Goal: Information Seeking & Learning: Check status

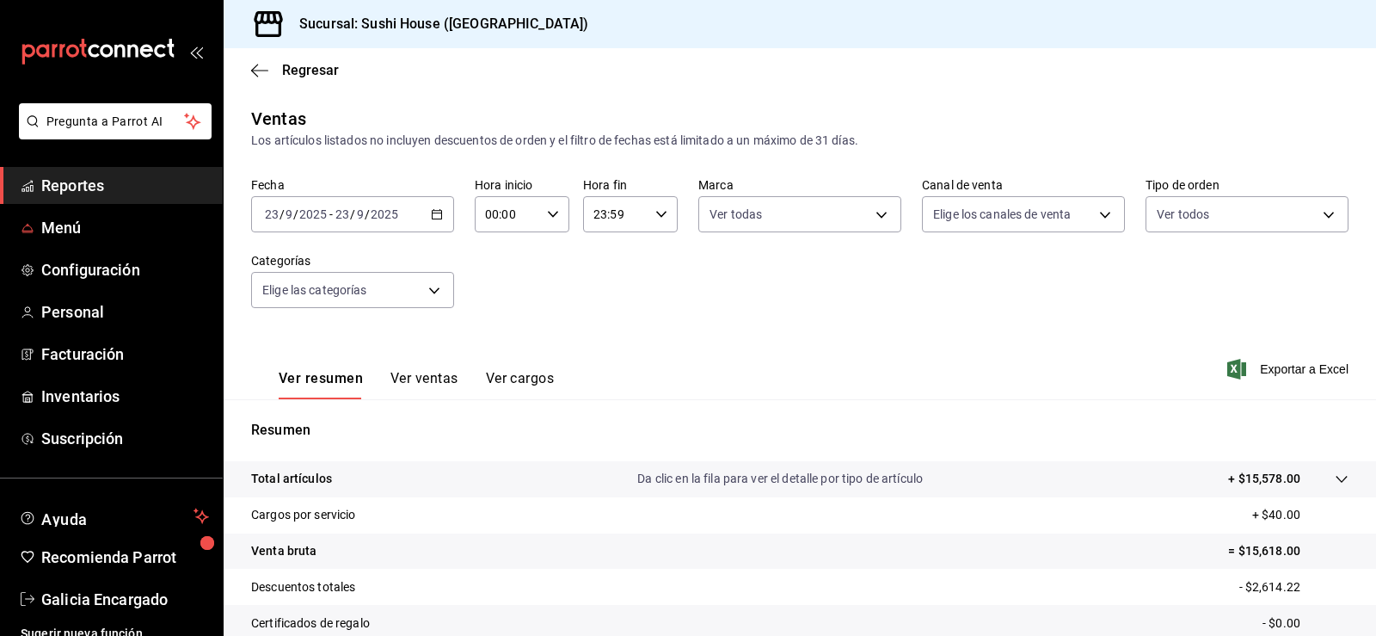
scroll to position [188, 0]
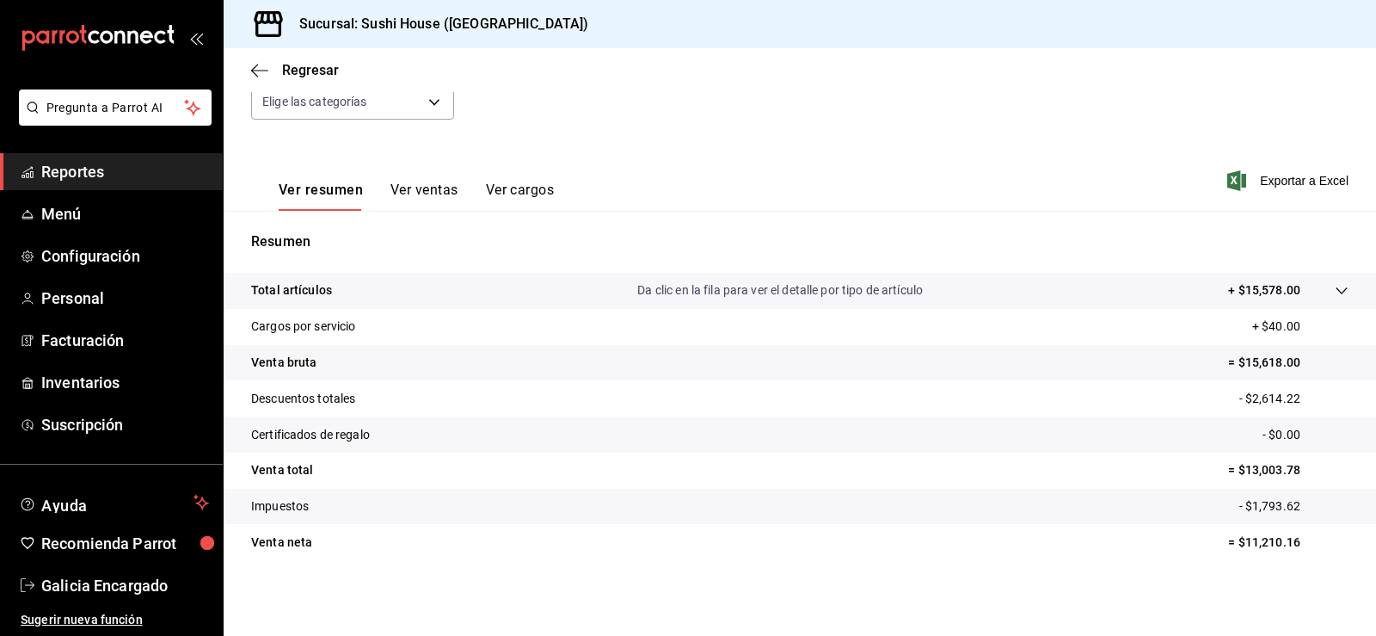
click at [53, 174] on span "Reportes" at bounding box center [125, 171] width 168 height 23
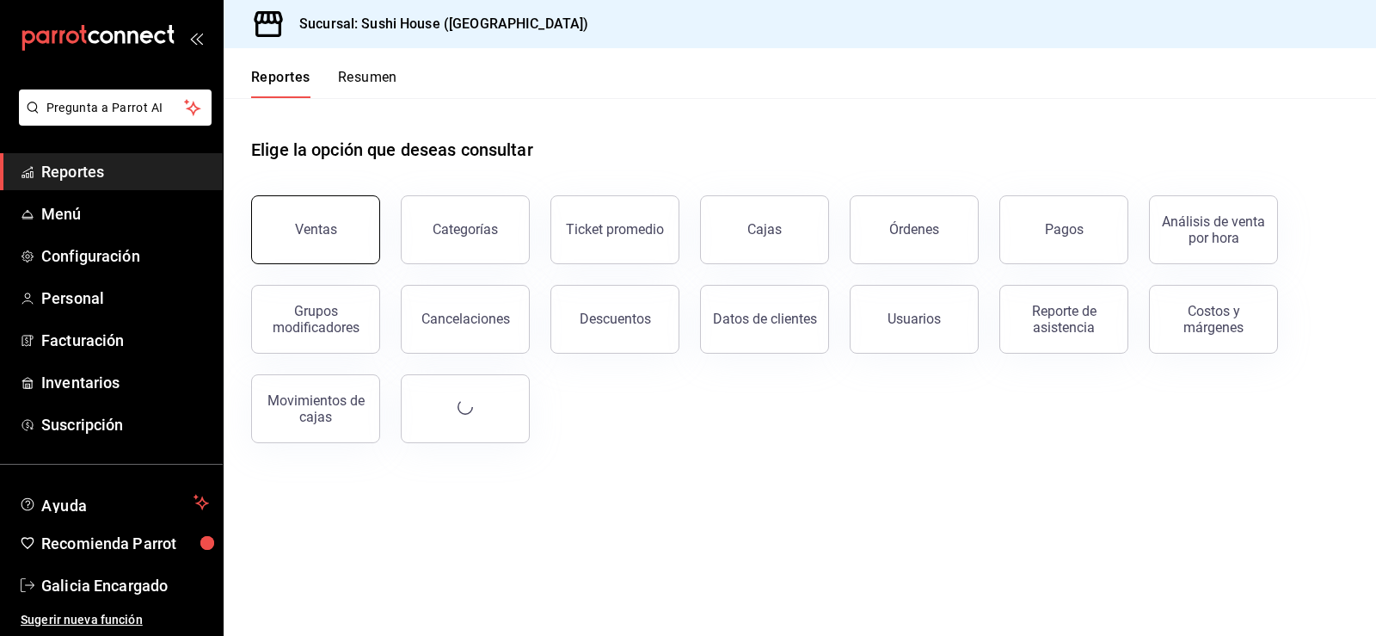
click at [304, 237] on button "Ventas" at bounding box center [315, 229] width 129 height 69
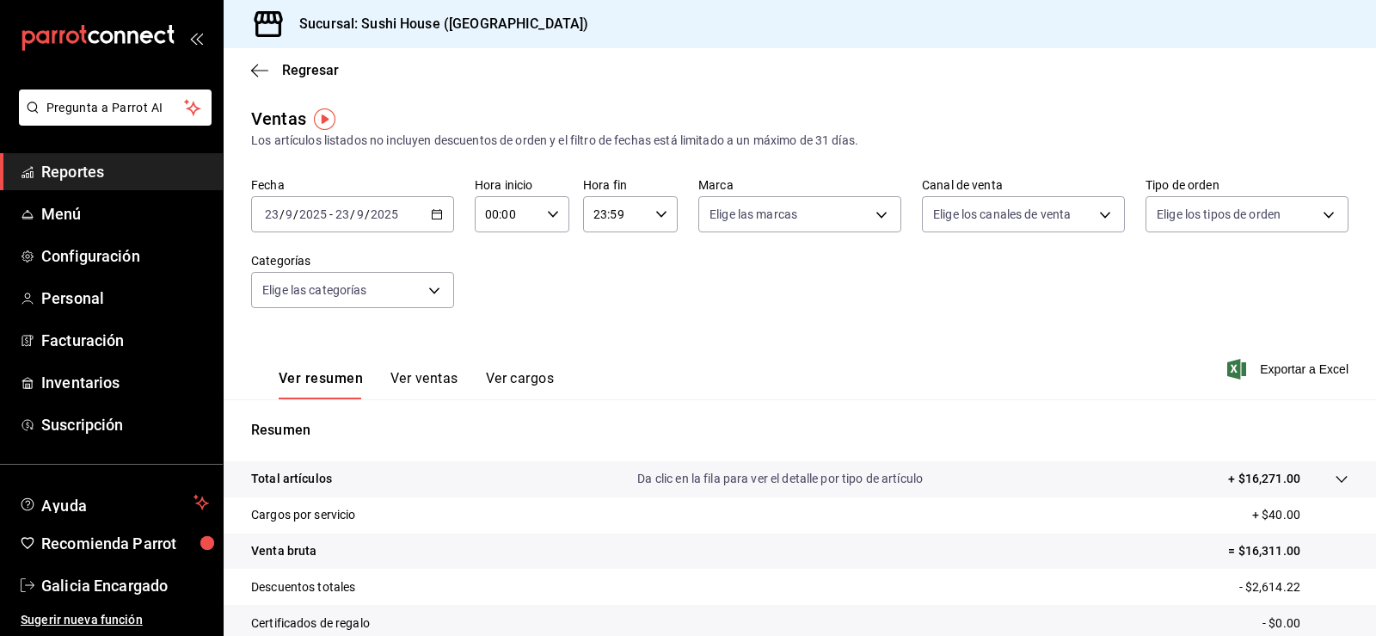
click at [96, 168] on span "Reportes" at bounding box center [125, 171] width 168 height 23
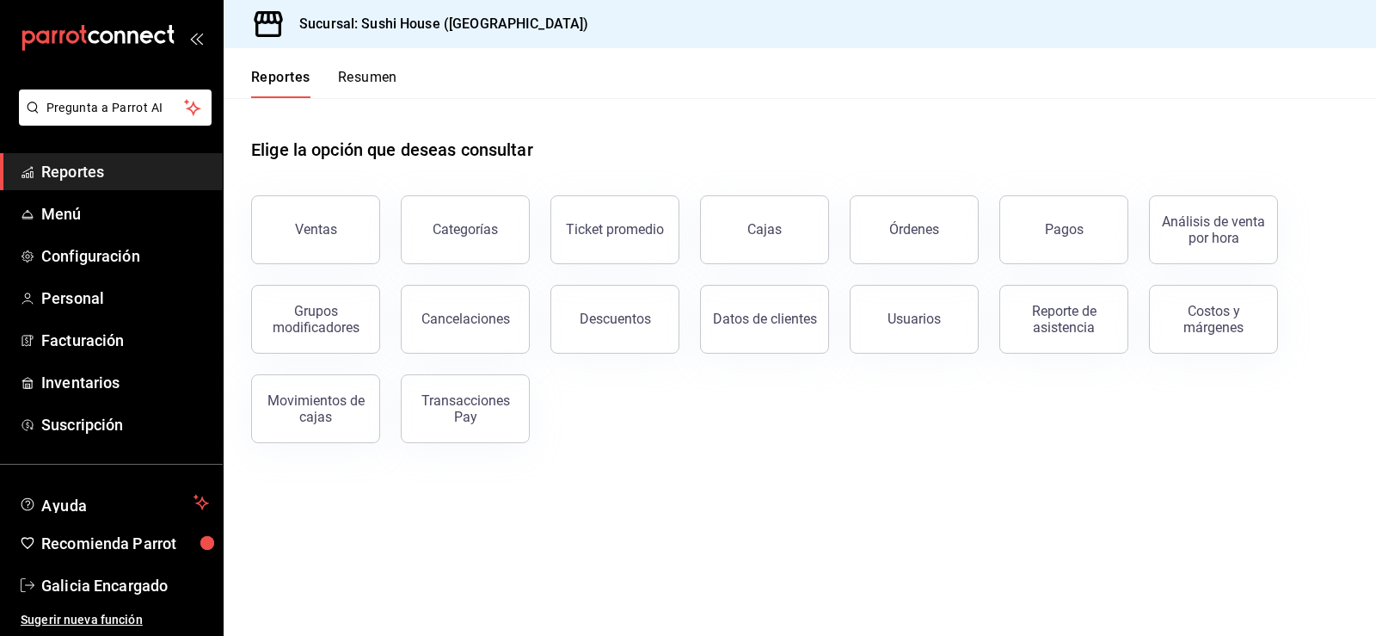
click at [351, 83] on button "Resumen" at bounding box center [367, 83] width 59 height 29
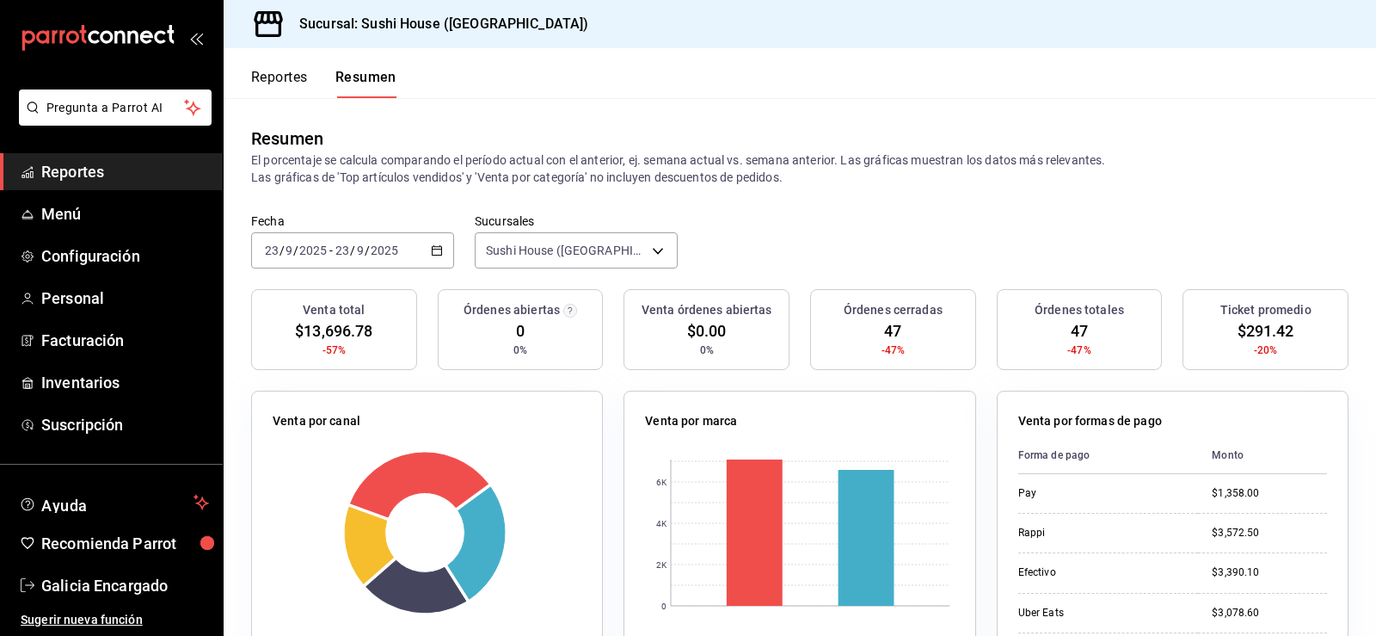
click at [457, 79] on header "Reportes Resumen" at bounding box center [800, 73] width 1152 height 50
click at [110, 172] on span "Reportes" at bounding box center [125, 171] width 168 height 23
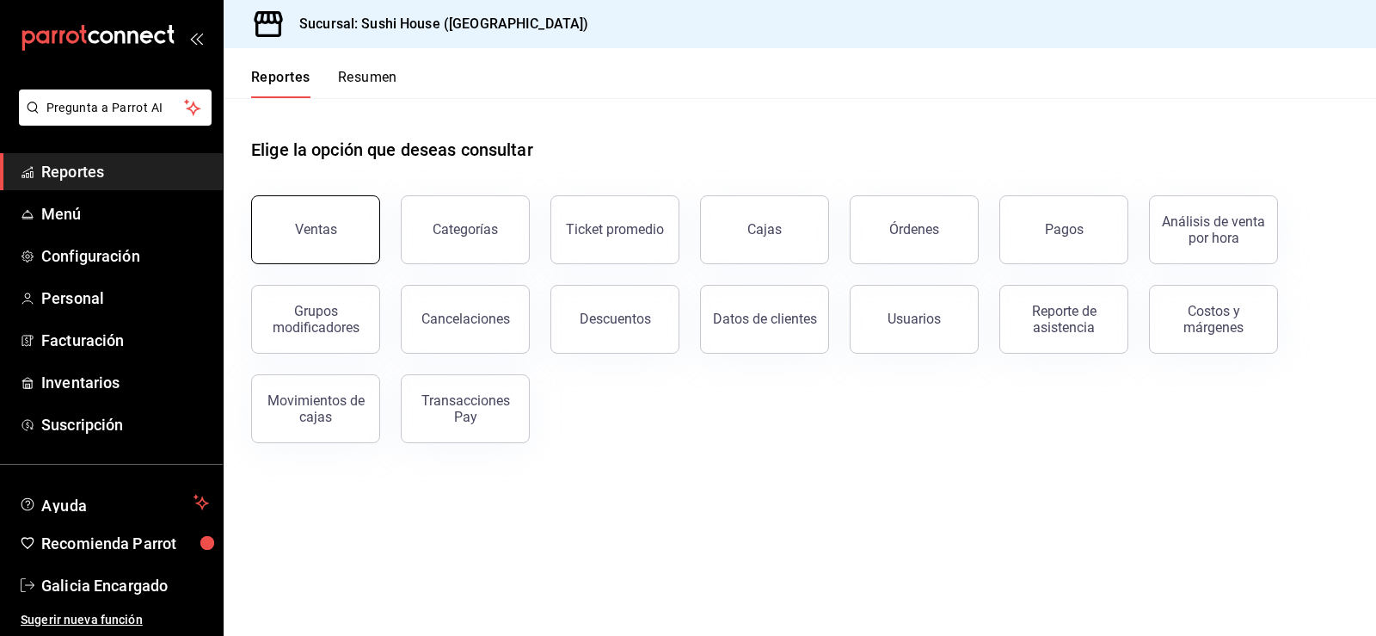
click at [296, 236] on div "Ventas" at bounding box center [316, 229] width 42 height 16
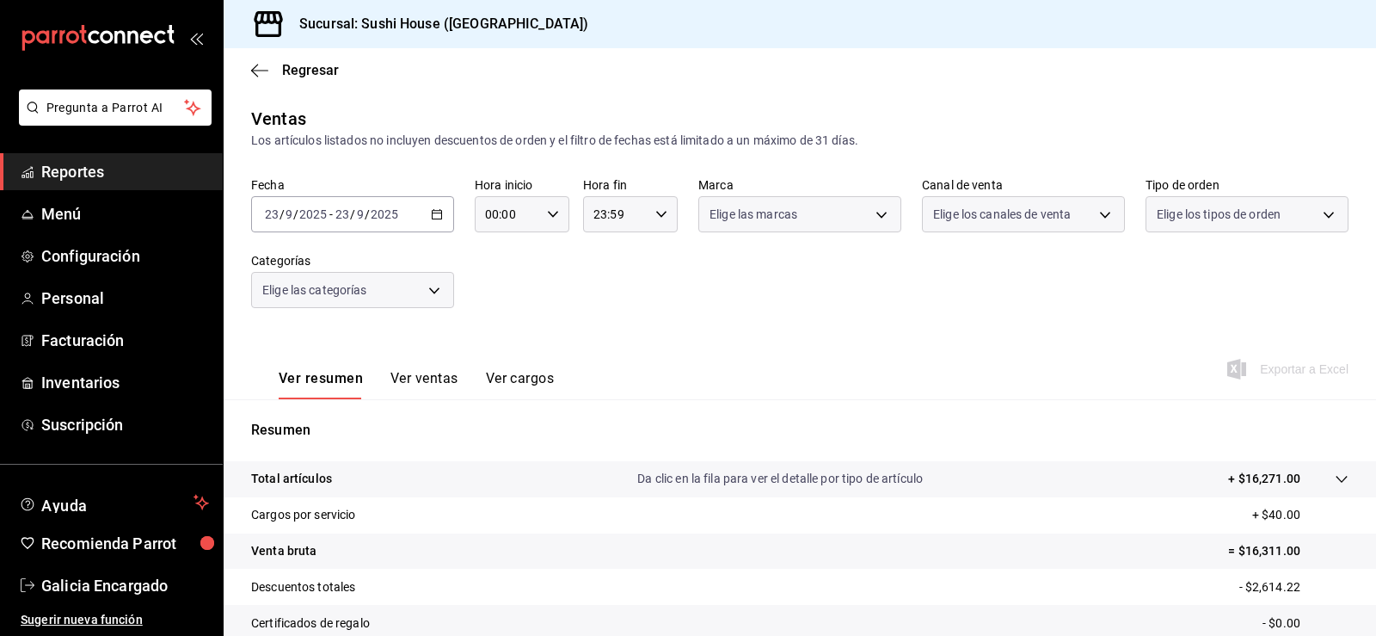
scroll to position [188, 0]
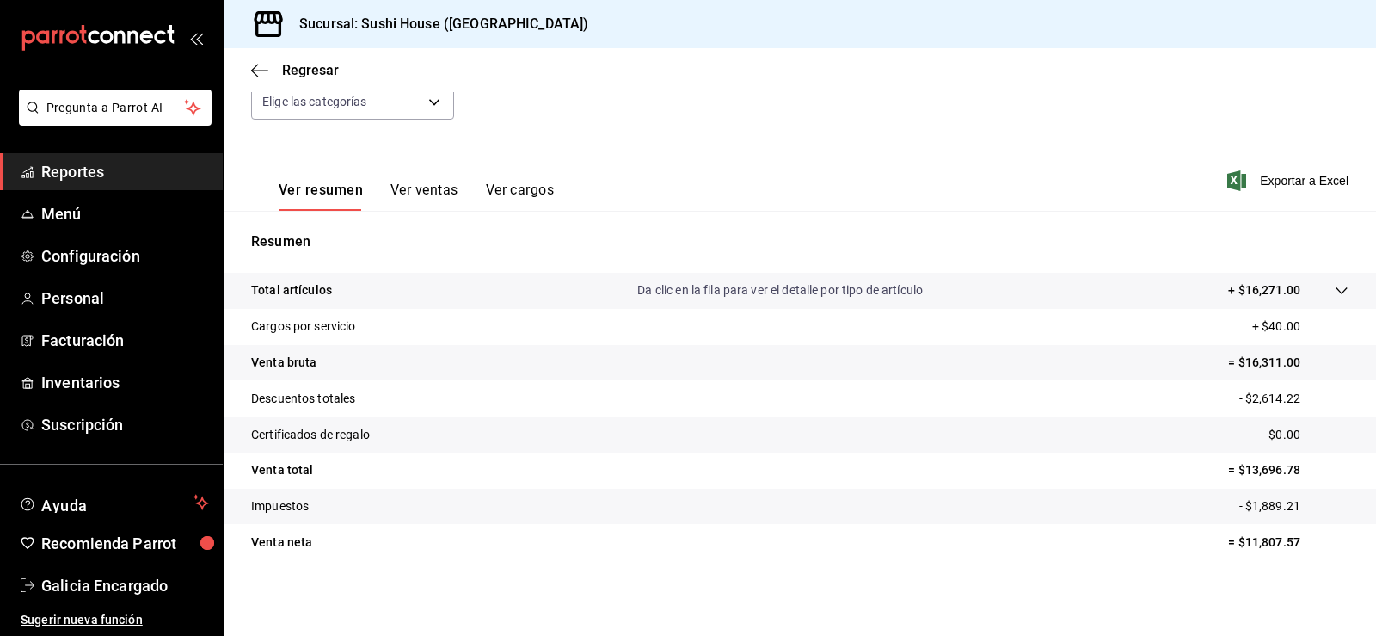
click at [135, 177] on span "Reportes" at bounding box center [125, 171] width 168 height 23
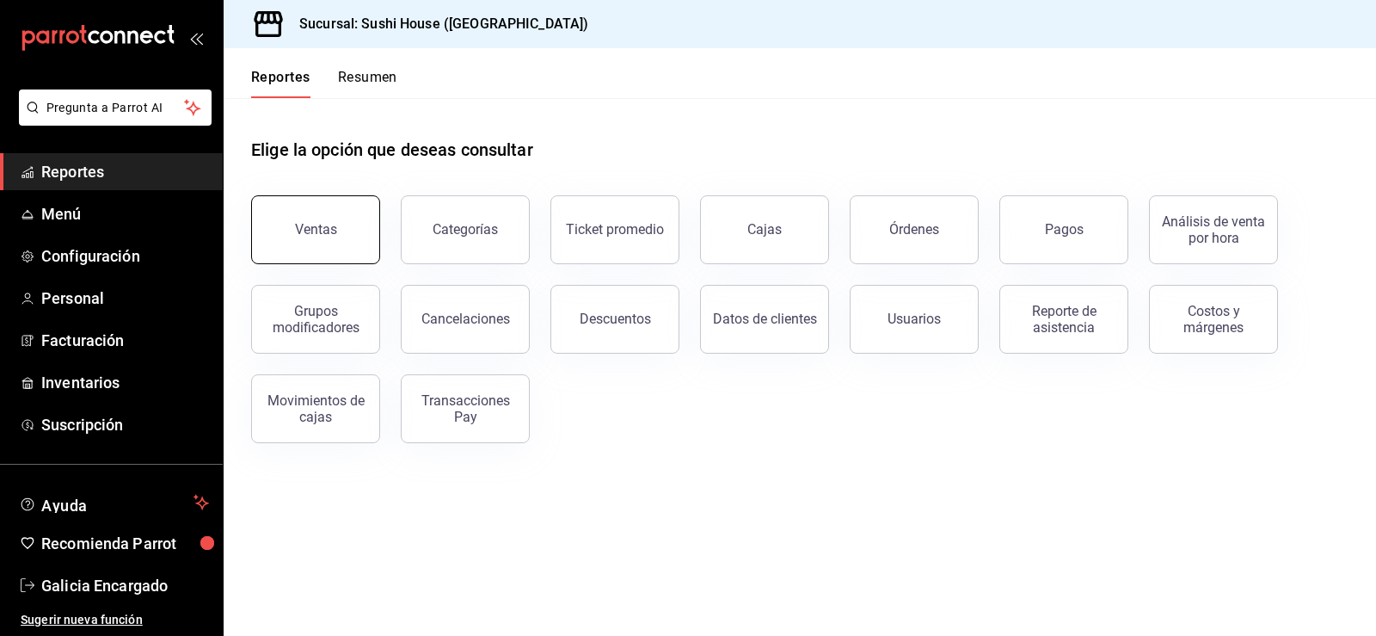
click at [364, 230] on button "Ventas" at bounding box center [315, 229] width 129 height 69
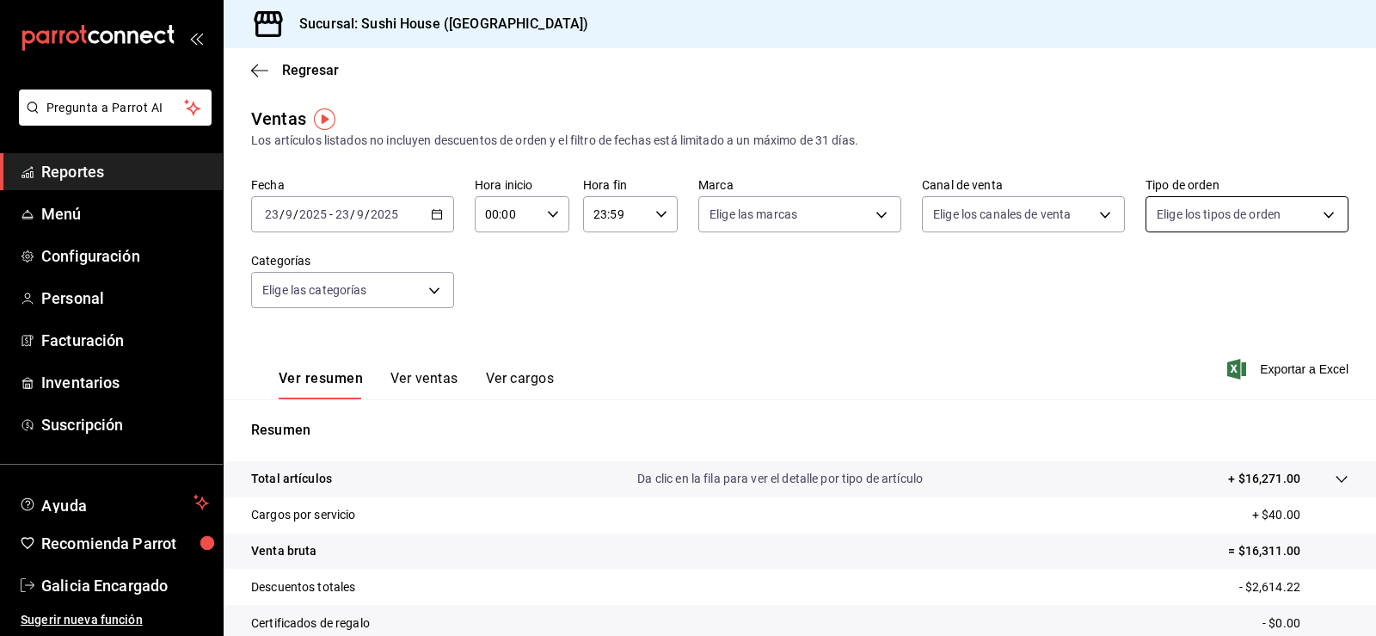
click at [1188, 211] on body "Pregunta a Parrot AI Reportes Menú Configuración Personal Facturación Inventari…" at bounding box center [688, 318] width 1376 height 636
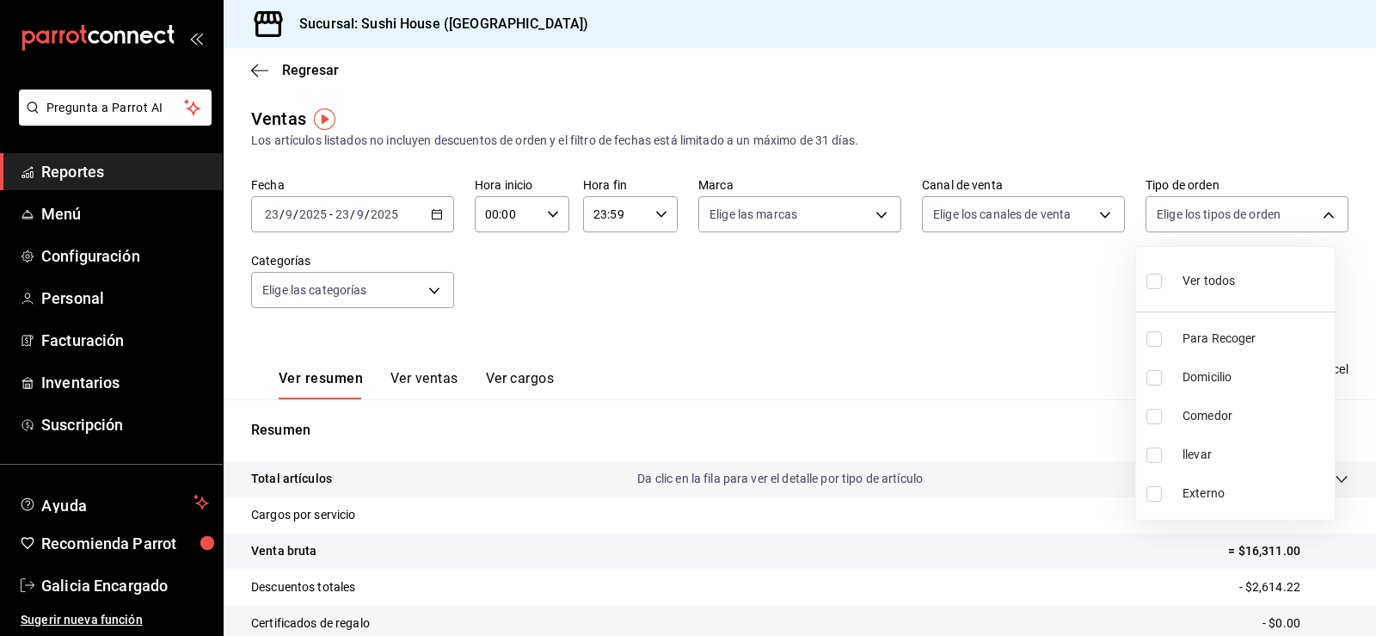
click at [1148, 340] on input "checkbox" at bounding box center [1153, 338] width 15 height 15
checkbox input "true"
type input "9d316b26-ed3c-41d9-ac2e-659a84dac7c1"
click at [1154, 375] on input "checkbox" at bounding box center [1153, 377] width 15 height 15
checkbox input "true"
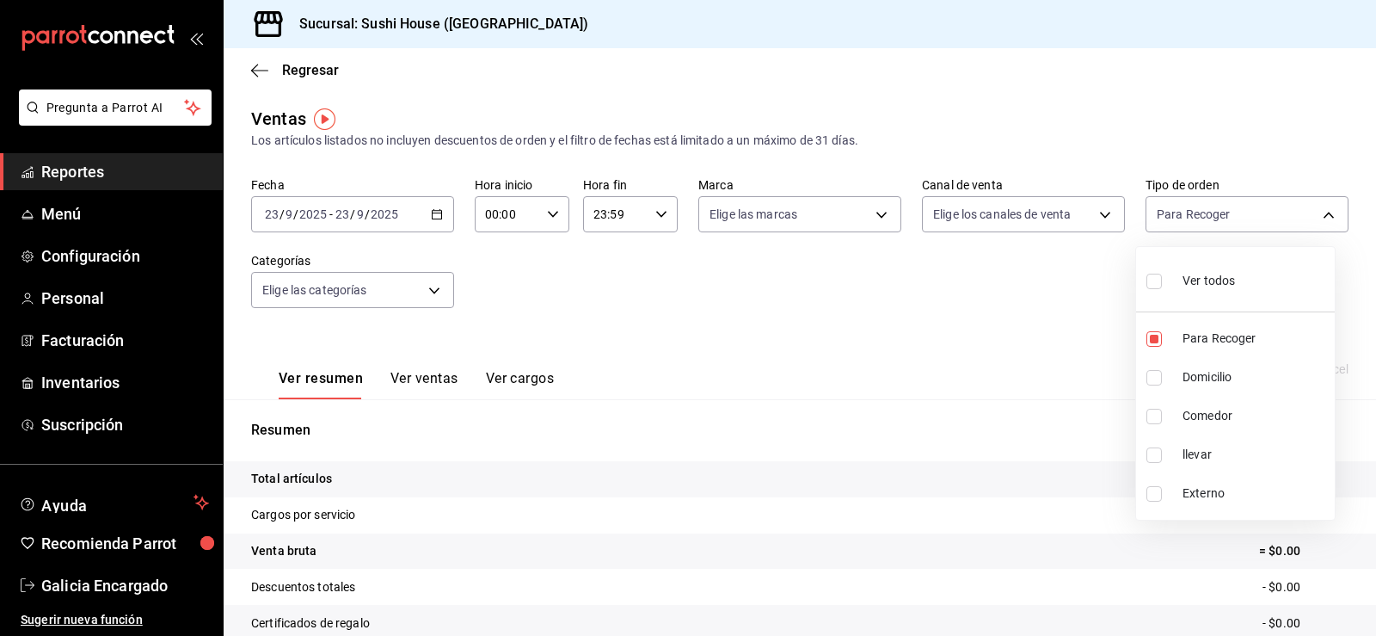
type input "9d316b26-ed3c-41d9-ac2e-659a84dac7c1,c813e250-a487-4472-927d-f84c1c5aa0d0"
click at [1158, 417] on input "checkbox" at bounding box center [1153, 415] width 15 height 15
checkbox input "true"
type input "9d316b26-ed3c-41d9-ac2e-659a84dac7c1,c813e250-a487-4472-927d-f84c1c5aa0d0,53da9…"
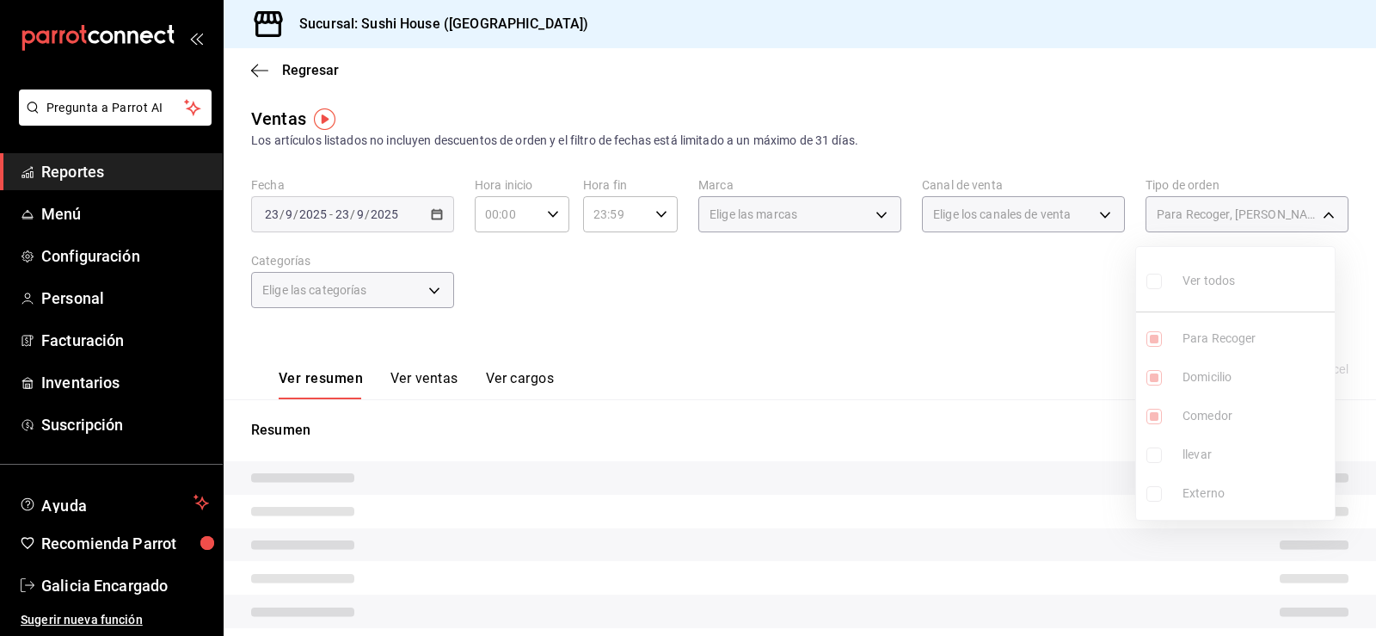
click at [1154, 459] on input "checkbox" at bounding box center [1153, 454] width 15 height 15
checkbox input "true"
type input "9d316b26-ed3c-41d9-ac2e-659a84dac7c1,c813e250-a487-4472-927d-f84c1c5aa0d0,53da9…"
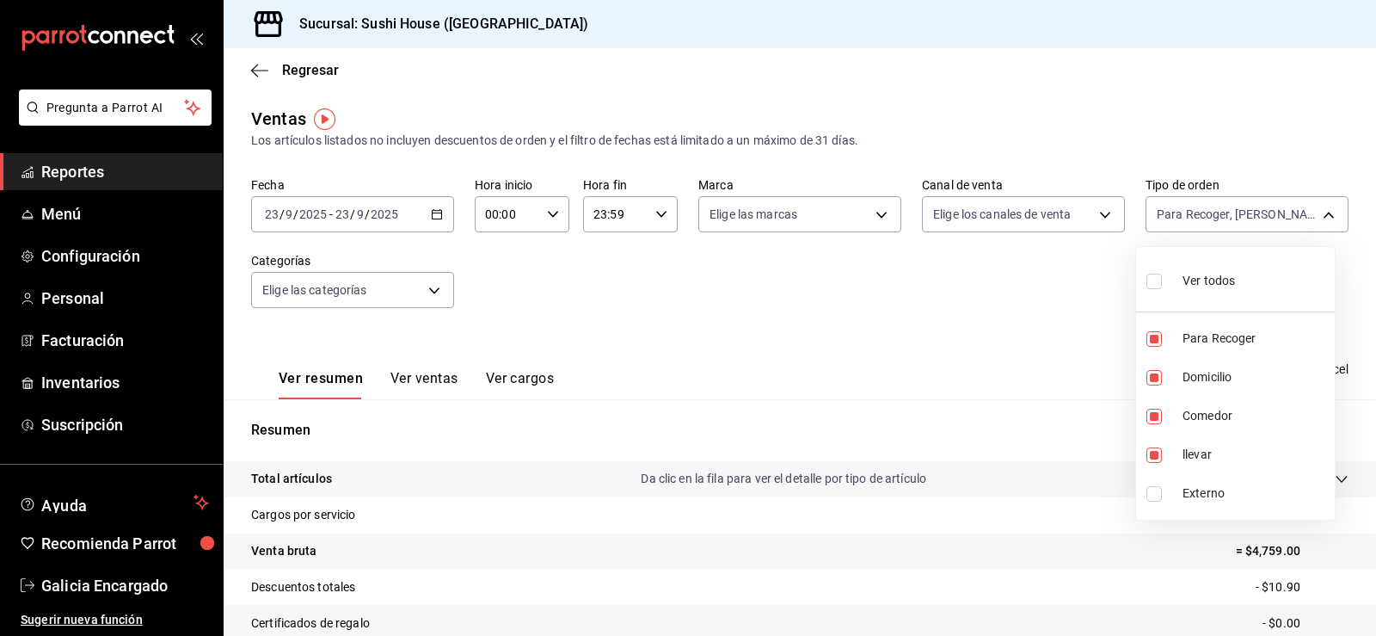
click at [1060, 440] on div at bounding box center [688, 318] width 1376 height 636
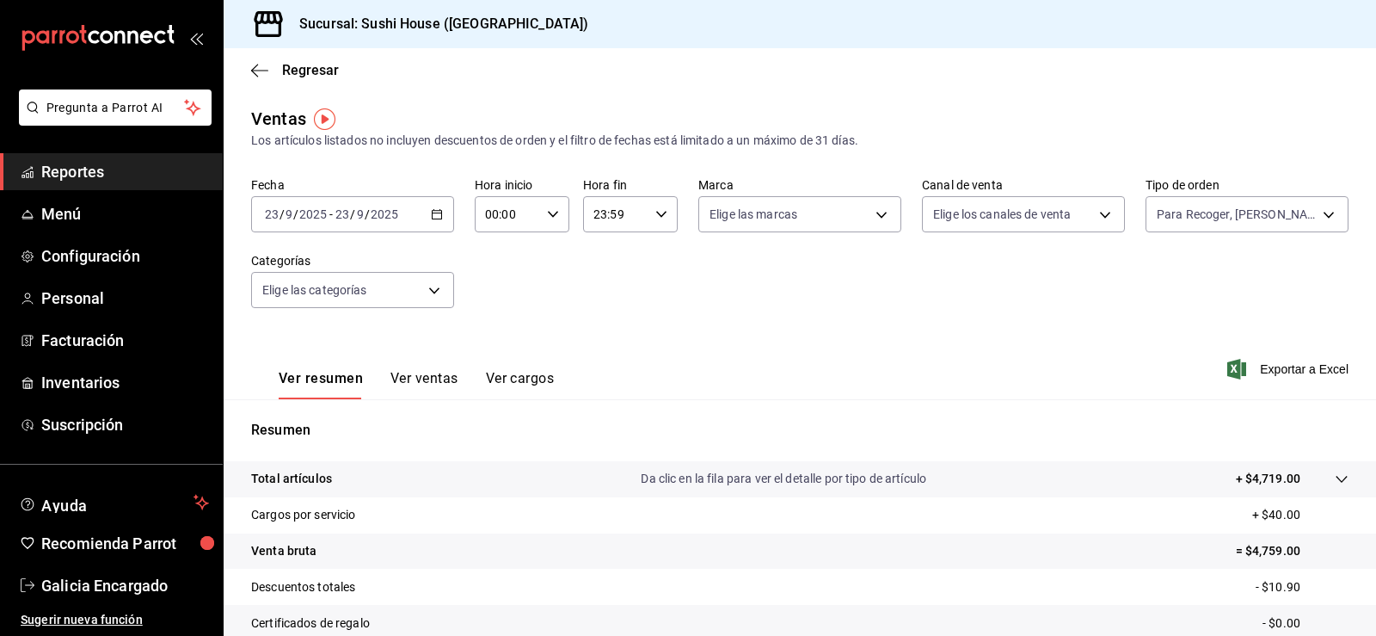
click at [108, 171] on span "Reportes" at bounding box center [125, 171] width 168 height 23
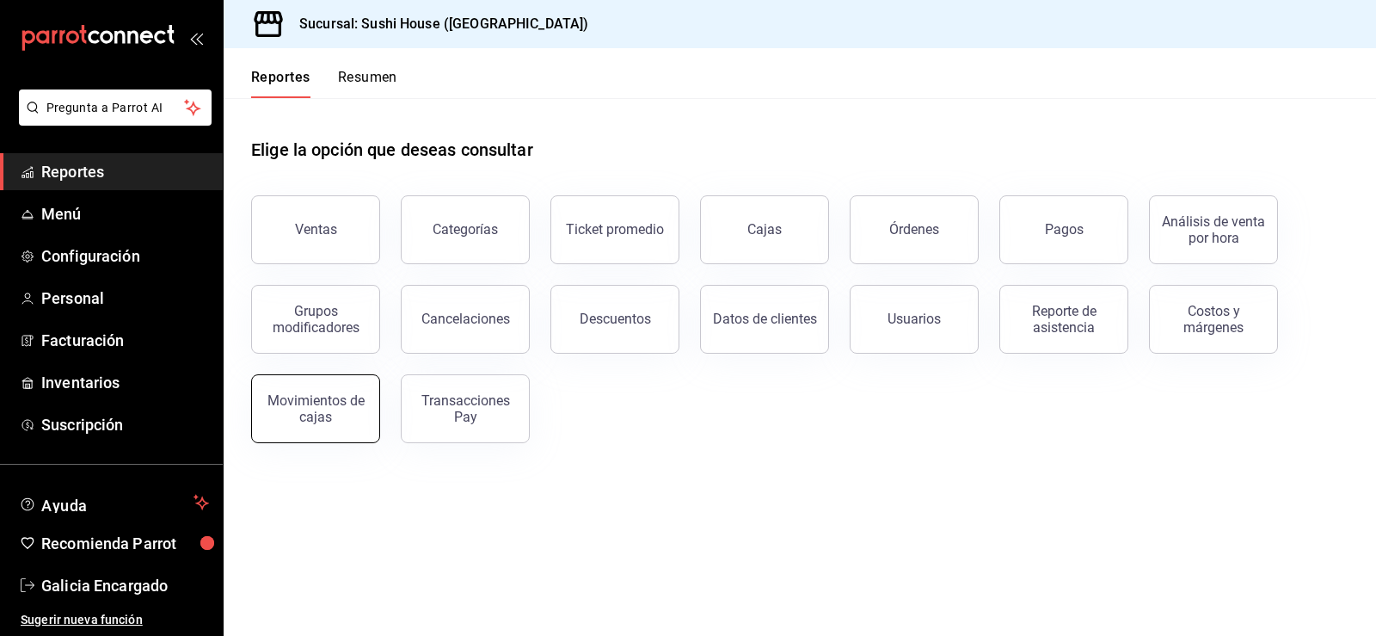
click at [336, 424] on button "Movimientos de cajas" at bounding box center [315, 408] width 129 height 69
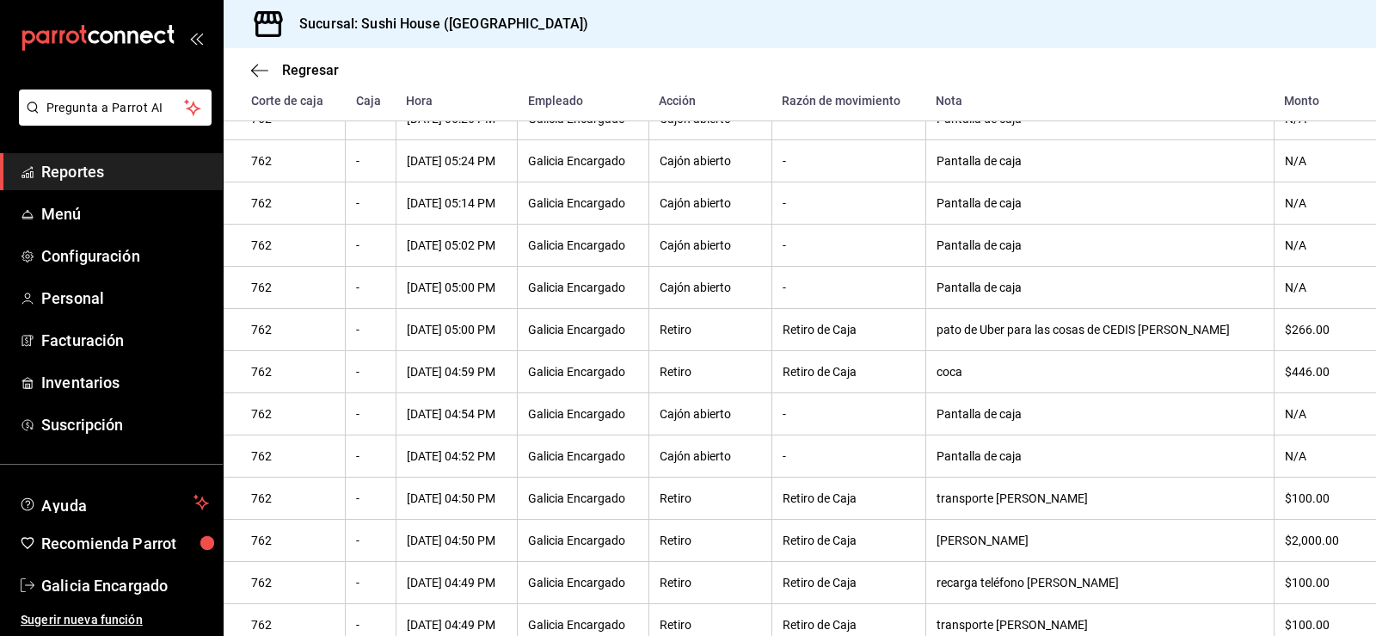
scroll to position [602, 0]
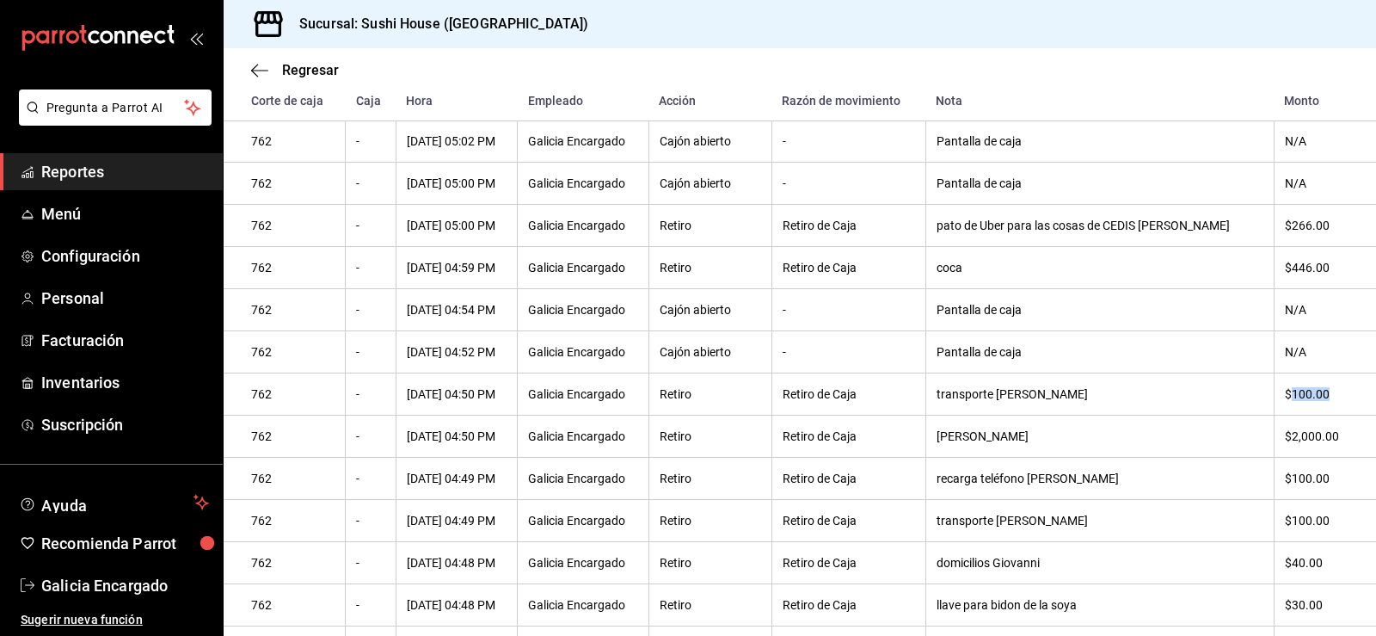
drag, startPoint x: 1319, startPoint y: 408, endPoint x: 1275, endPoint y: 406, distance: 43.9
click at [1285, 401] on div "$100.00" at bounding box center [1317, 394] width 64 height 14
drag, startPoint x: 1321, startPoint y: 440, endPoint x: 1276, endPoint y: 446, distance: 45.1
click at [1289, 441] on th "$2,000.00" at bounding box center [1325, 436] width 102 height 42
drag, startPoint x: 1293, startPoint y: 493, endPoint x: 1269, endPoint y: 492, distance: 24.1
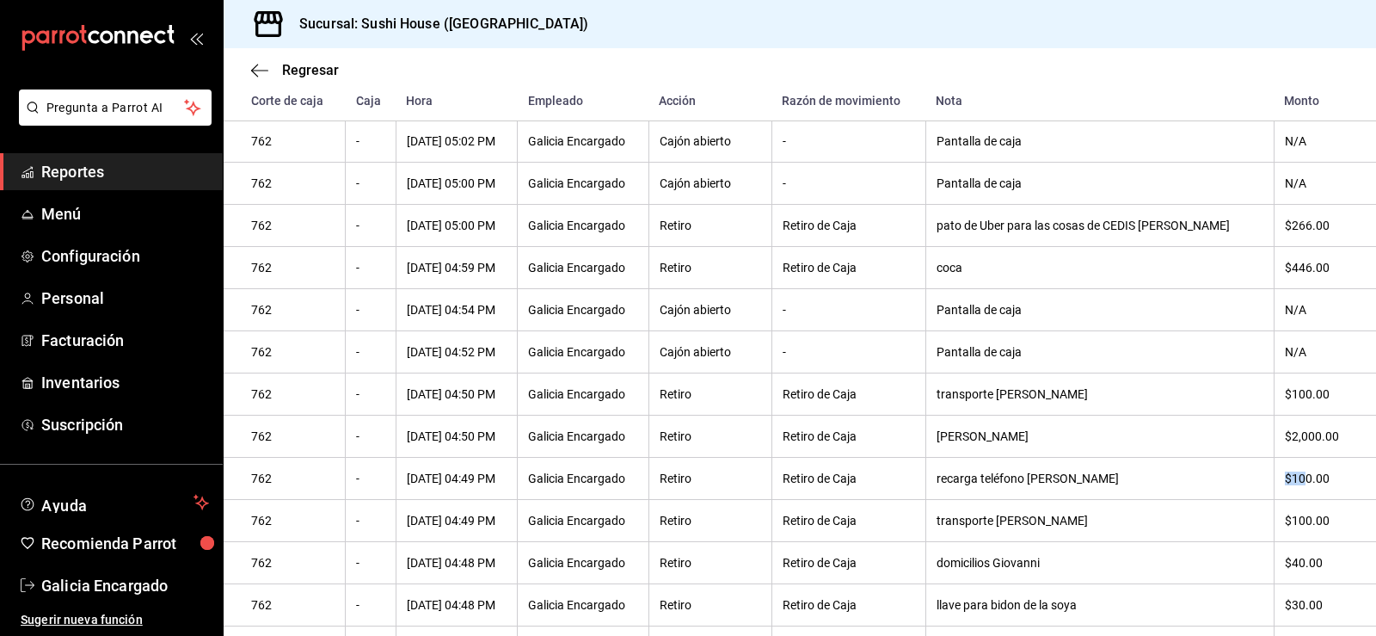
click at [1274, 492] on th "$100.00" at bounding box center [1325, 478] width 102 height 42
drag, startPoint x: 1300, startPoint y: 529, endPoint x: 1280, endPoint y: 527, distance: 20.7
click at [1283, 527] on th "$100.00" at bounding box center [1325, 521] width 102 height 42
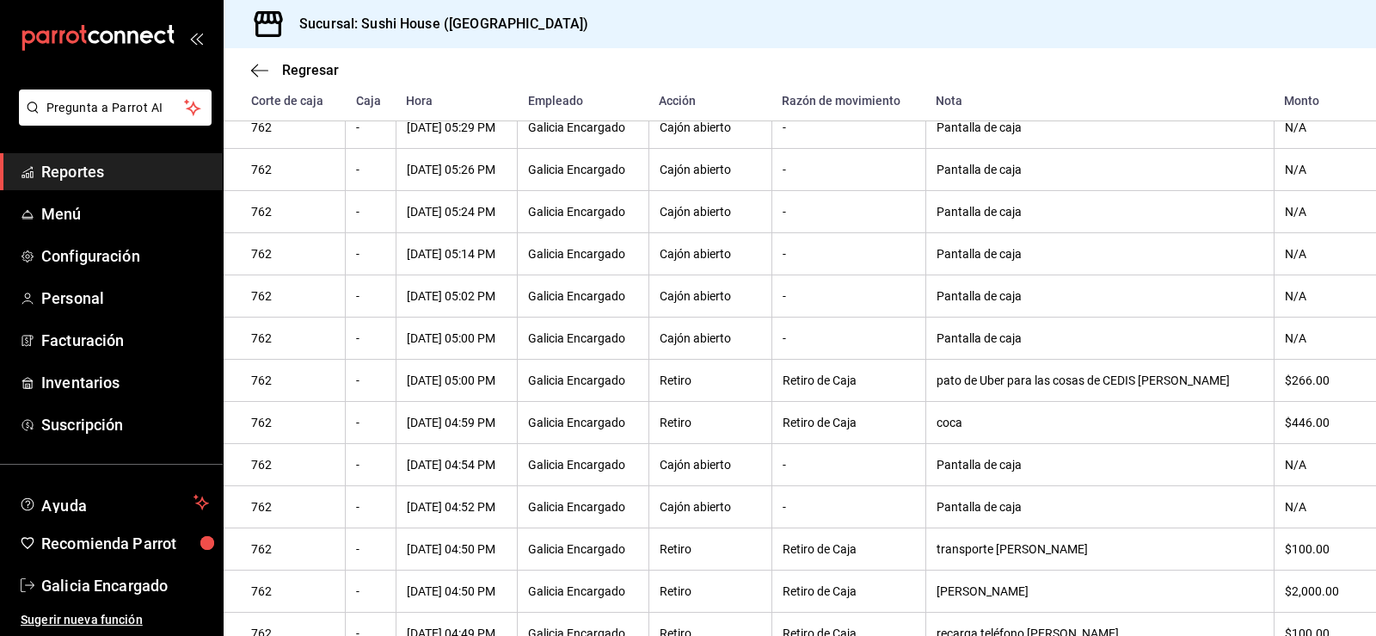
scroll to position [0, 0]
